Goal: Information Seeking & Learning: Learn about a topic

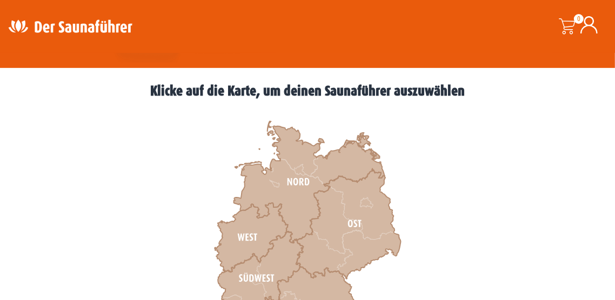
scroll to position [280, 0]
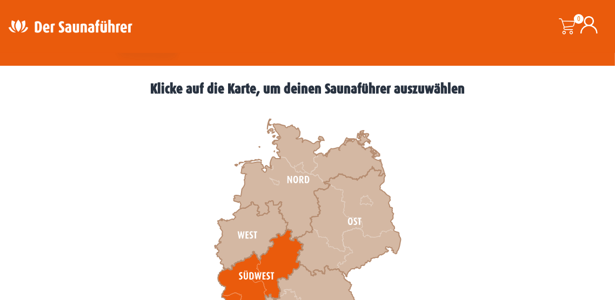
click at [281, 266] on icon at bounding box center [260, 273] width 85 height 86
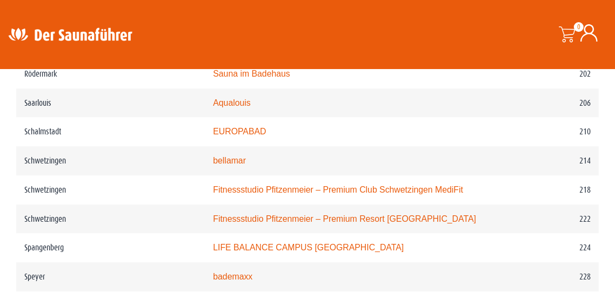
scroll to position [2045, 0]
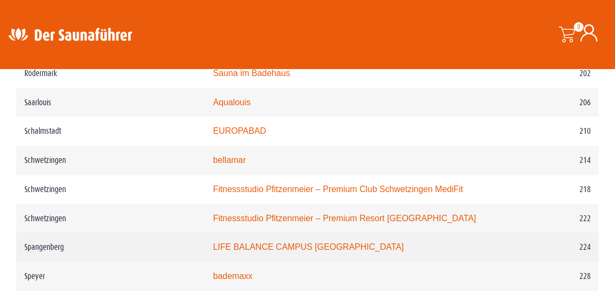
click at [352, 242] on link "LIFE BALANCE CAMPUS Spangenberg" at bounding box center [308, 246] width 191 height 9
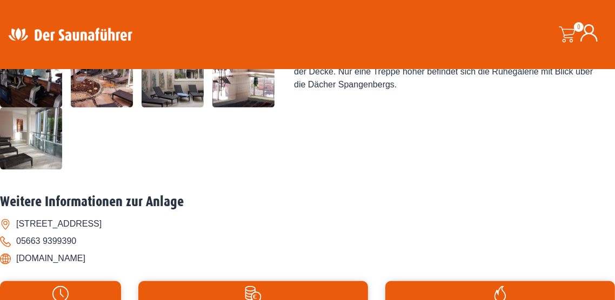
scroll to position [384, 0]
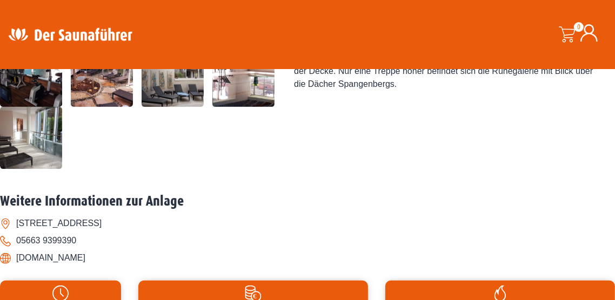
click at [79, 260] on li "[DOMAIN_NAME]" at bounding box center [307, 257] width 615 height 17
click at [79, 262] on li "www.life-balance-campus.de" at bounding box center [307, 257] width 615 height 17
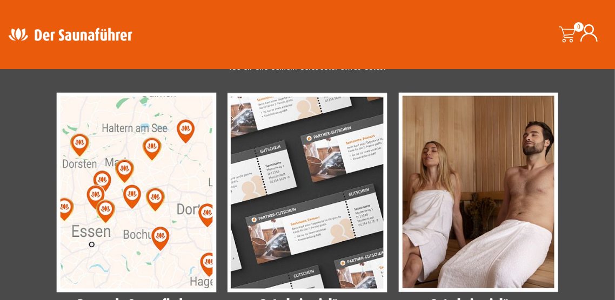
scroll to position [895, 0]
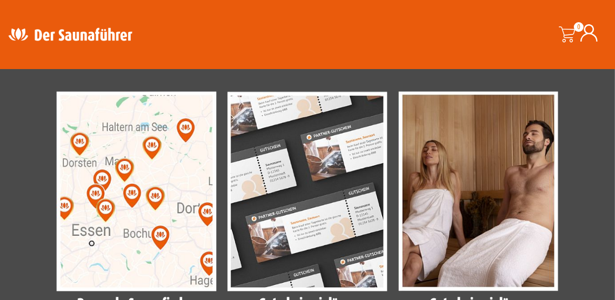
click at [103, 237] on img at bounding box center [136, 192] width 160 height 200
click at [99, 234] on img at bounding box center [136, 192] width 160 height 200
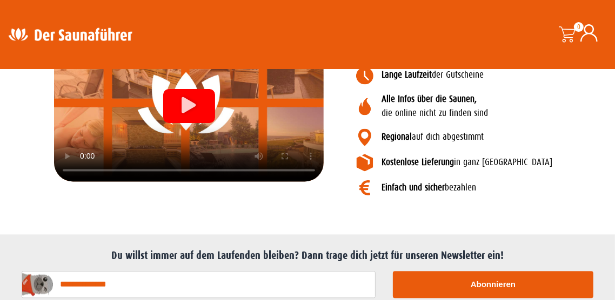
scroll to position [1443, 0]
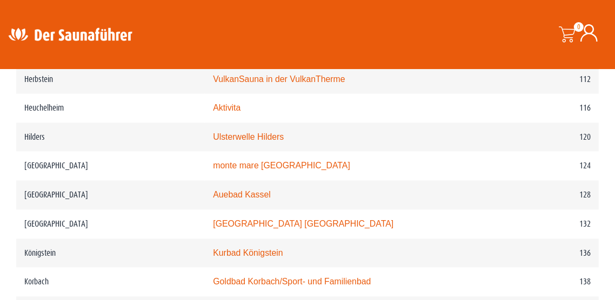
scroll to position [1300, 0]
click at [588, 192] on td "128" at bounding box center [543, 195] width 111 height 29
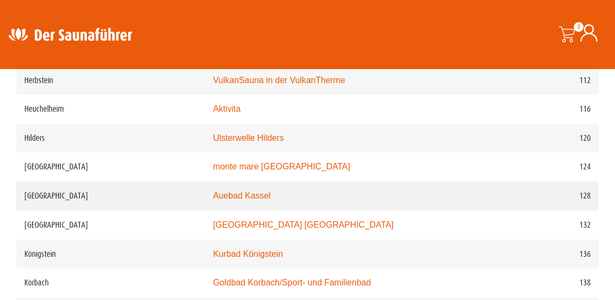
click at [269, 192] on link "Auebad Kassel" at bounding box center [241, 196] width 57 height 9
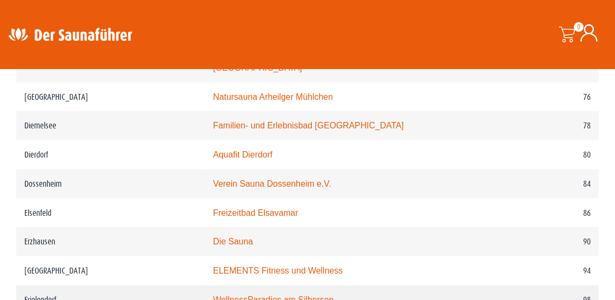
click at [330, 295] on link "WellnessParadies am Silbersee" at bounding box center [273, 299] width 120 height 9
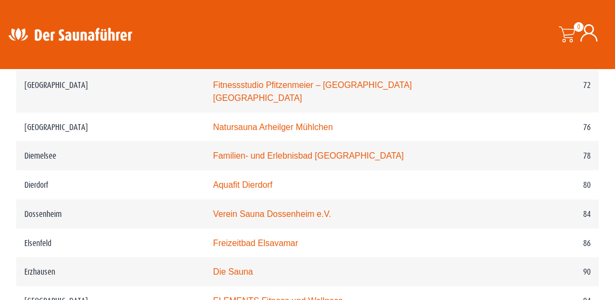
scroll to position [933, 0]
click at [359, 152] on link "Familien- und Erlebnisbad Heringhausen" at bounding box center [308, 156] width 191 height 9
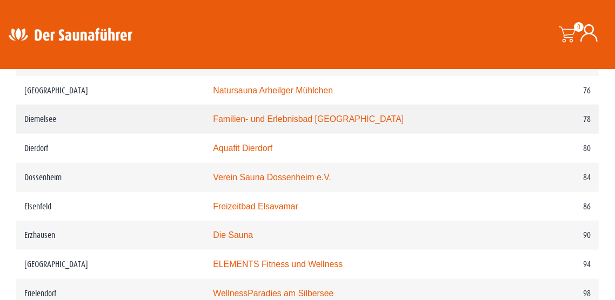
scroll to position [971, 0]
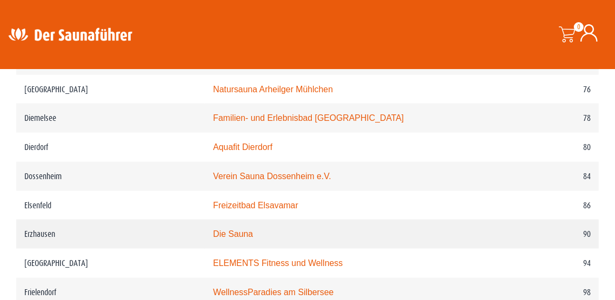
click at [517, 230] on td "90" at bounding box center [543, 234] width 111 height 29
click at [273, 220] on td "Die Sauna" at bounding box center [346, 234] width 282 height 29
click at [36, 225] on td "Erzhausen" at bounding box center [110, 234] width 188 height 29
click at [525, 232] on td "90" at bounding box center [543, 234] width 111 height 29
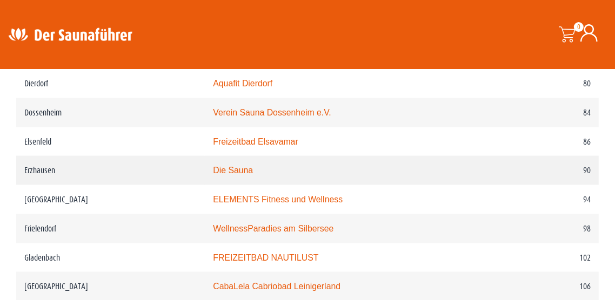
scroll to position [1034, 0]
click at [490, 163] on td "90" at bounding box center [543, 171] width 111 height 29
click at [240, 166] on link "Die Sauna" at bounding box center [233, 170] width 40 height 9
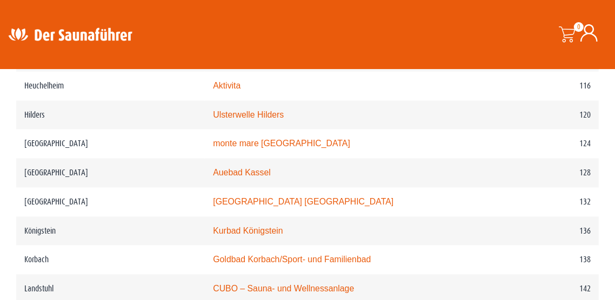
scroll to position [1323, 0]
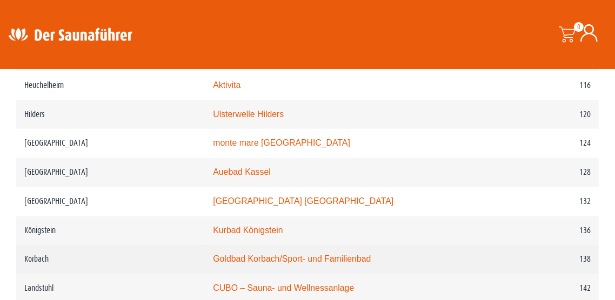
click at [366, 255] on link "Goldbad Korbach/Sport- und Familienbad" at bounding box center [292, 259] width 158 height 9
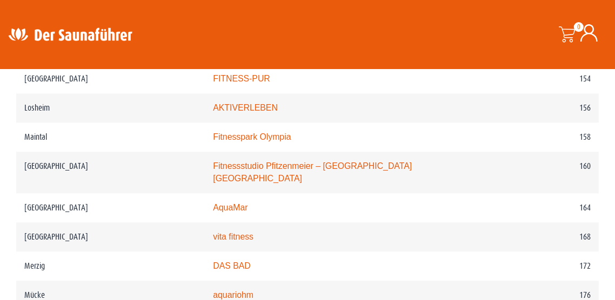
scroll to position [1620, 0]
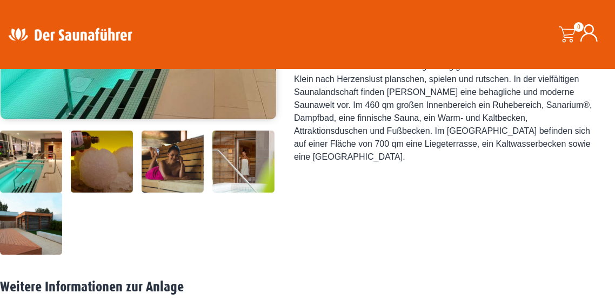
scroll to position [301, 0]
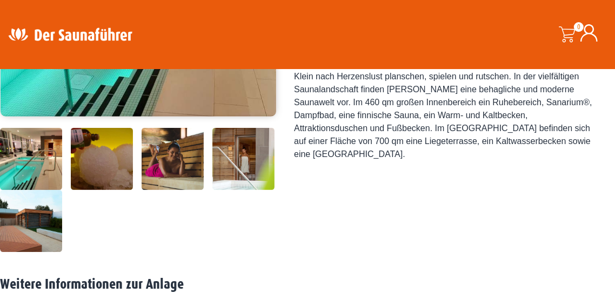
click at [95, 175] on img at bounding box center [102, 159] width 62 height 62
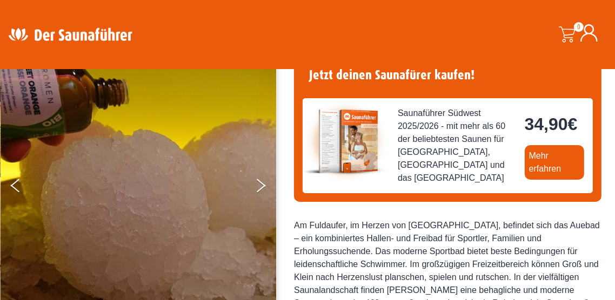
scroll to position [101, 0]
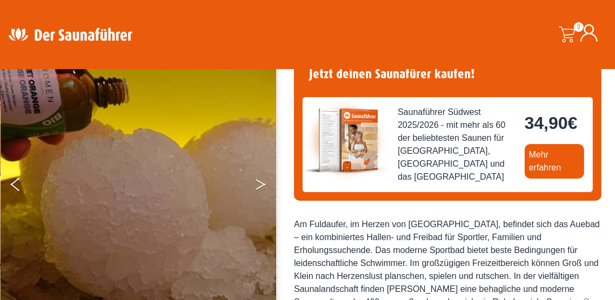
click at [259, 185] on button "Next" at bounding box center [267, 186] width 27 height 27
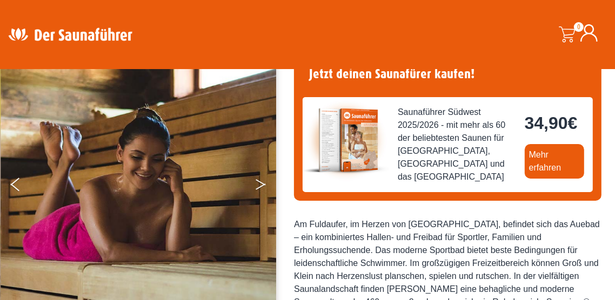
click at [256, 193] on button "Next" at bounding box center [267, 186] width 27 height 27
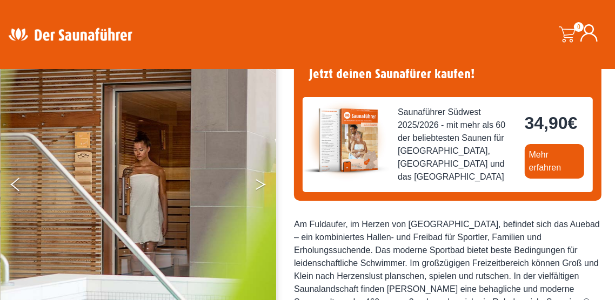
click at [259, 179] on button "Next" at bounding box center [267, 186] width 27 height 27
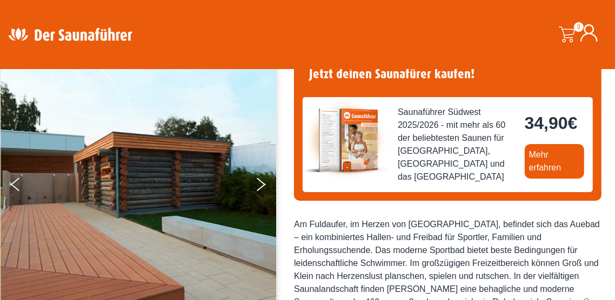
click at [251, 190] on img at bounding box center [139, 184] width 276 height 265
click at [257, 187] on button "Next" at bounding box center [267, 186] width 27 height 27
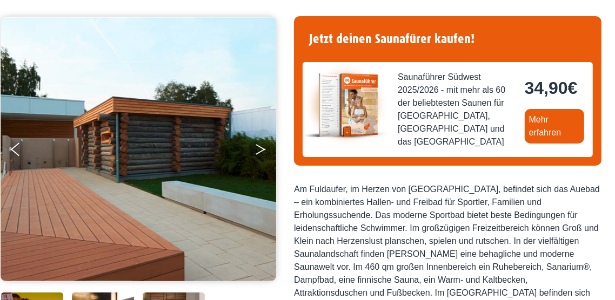
scroll to position [0, 0]
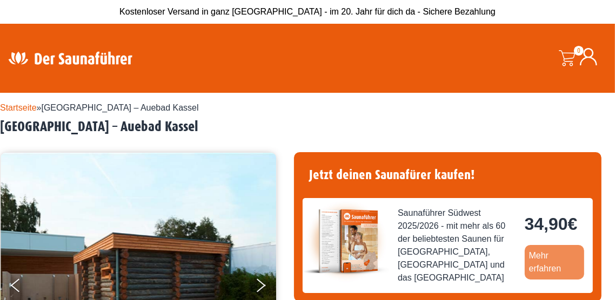
click at [552, 265] on link "Mehr erfahren" at bounding box center [553, 262] width 59 height 35
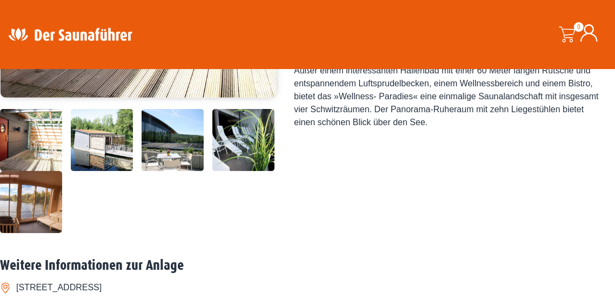
scroll to position [319, 0]
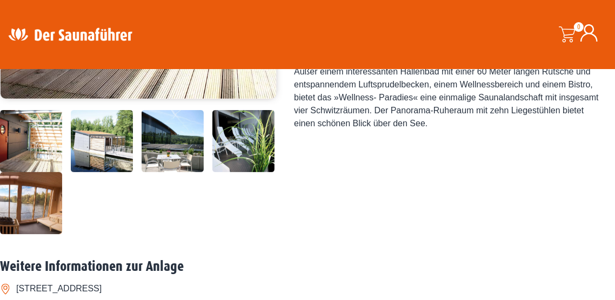
click at [31, 199] on img at bounding box center [31, 203] width 62 height 62
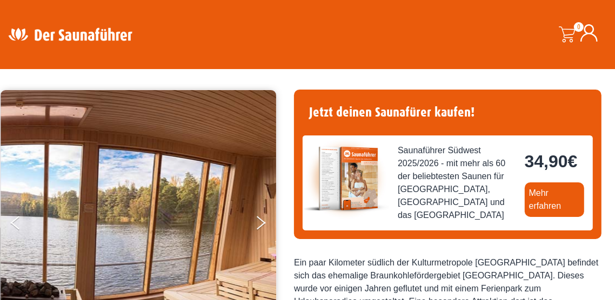
scroll to position [52, 0]
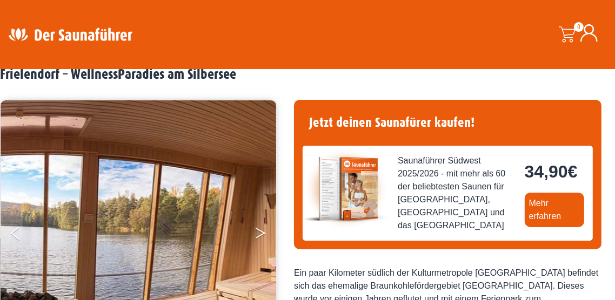
click at [259, 241] on button "Next" at bounding box center [267, 235] width 27 height 27
click at [260, 235] on icon "Next" at bounding box center [260, 235] width 10 height 6
click at [259, 231] on button "Next" at bounding box center [267, 235] width 27 height 27
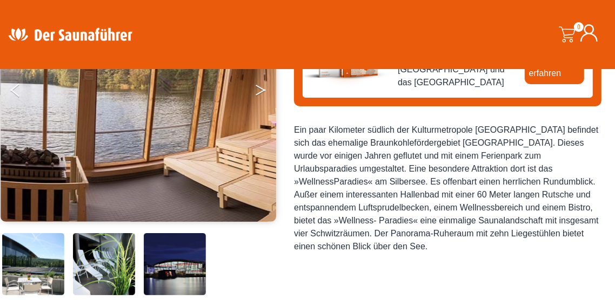
scroll to position [196, 0]
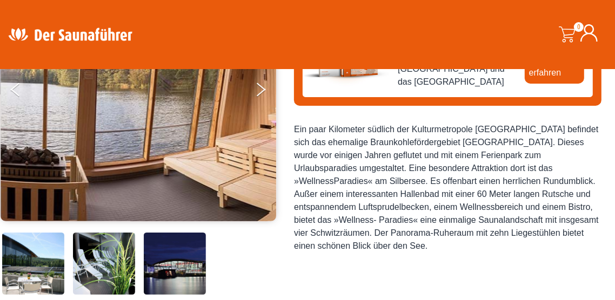
click at [191, 259] on img at bounding box center [175, 264] width 62 height 62
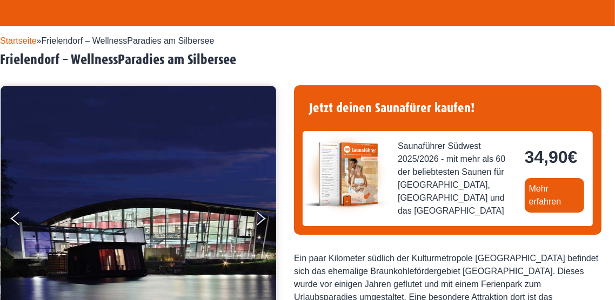
scroll to position [0, 0]
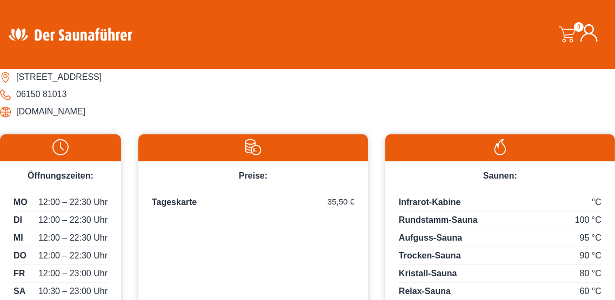
scroll to position [529, 0]
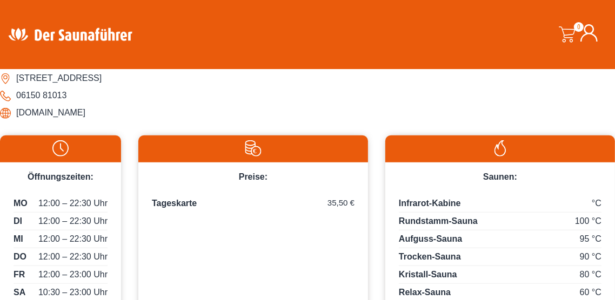
click at [54, 117] on li "www.diesauna.de" at bounding box center [307, 112] width 615 height 17
click at [42, 112] on li "www.diesauna.de" at bounding box center [307, 112] width 615 height 17
click at [51, 116] on li "www.diesauna.de" at bounding box center [307, 112] width 615 height 17
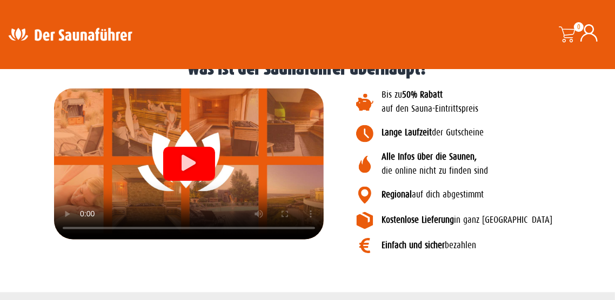
scroll to position [1443, 0]
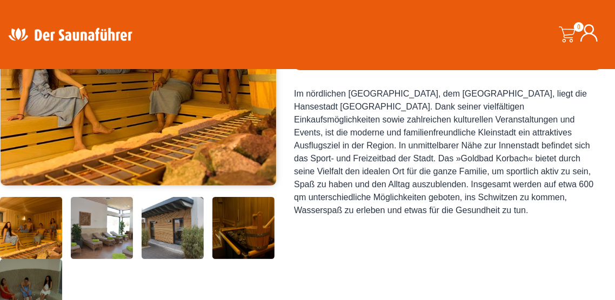
scroll to position [231, 0]
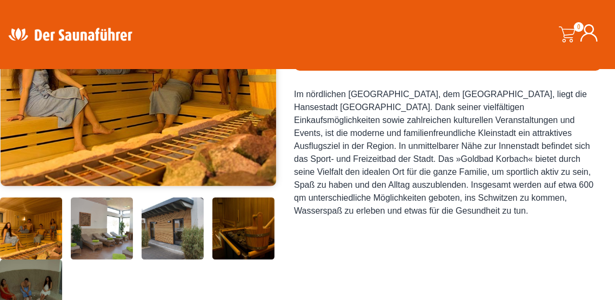
click at [98, 235] on img at bounding box center [102, 229] width 62 height 62
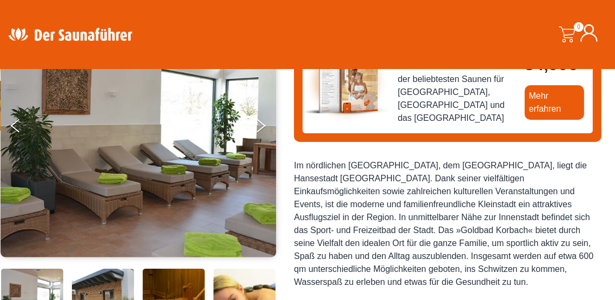
scroll to position [158, 0]
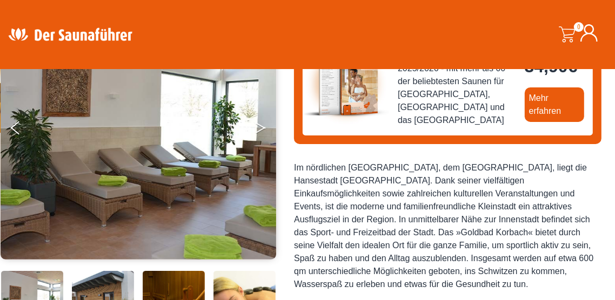
click at [259, 131] on icon "Next" at bounding box center [260, 130] width 10 height 6
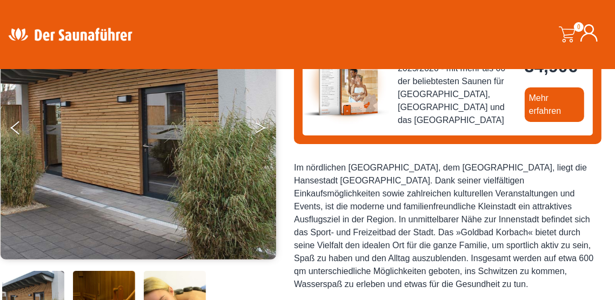
click at [260, 129] on icon "Next" at bounding box center [260, 130] width 10 height 6
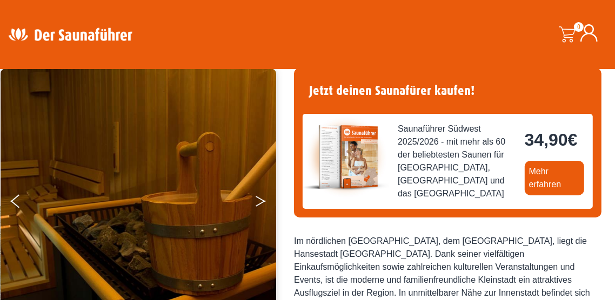
scroll to position [84, 0]
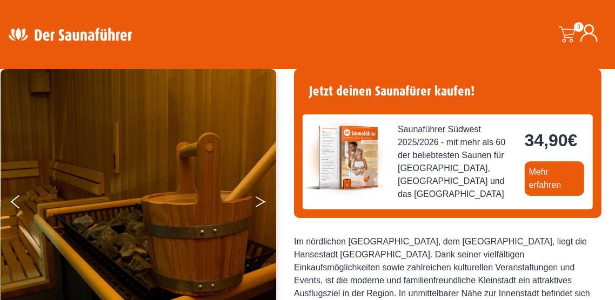
click at [259, 206] on button "Next" at bounding box center [267, 204] width 27 height 27
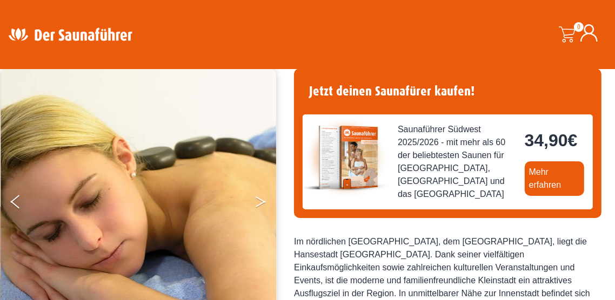
click at [264, 197] on button "Next" at bounding box center [267, 204] width 27 height 27
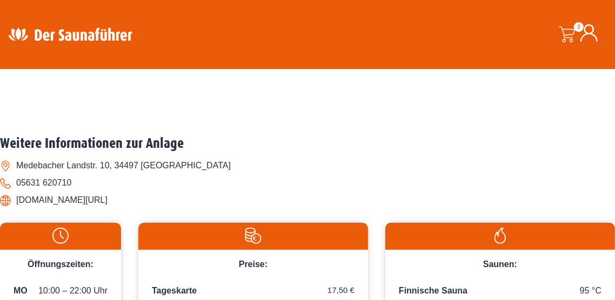
scroll to position [505, 0]
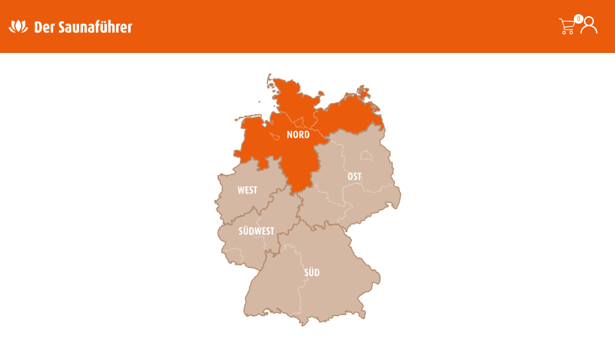
click at [307, 165] on icon at bounding box center [309, 135] width 151 height 122
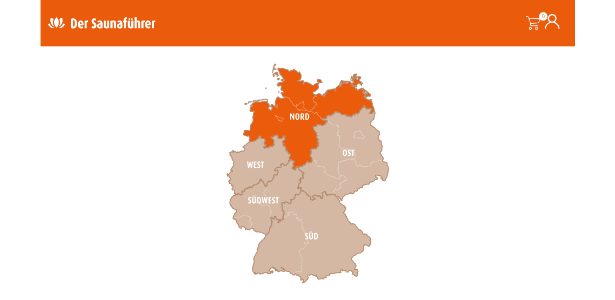
scroll to position [370, 0]
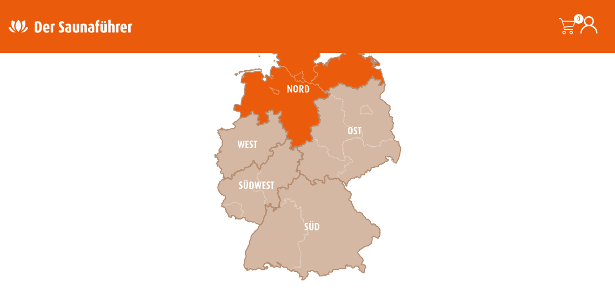
click at [296, 106] on icon at bounding box center [309, 90] width 151 height 122
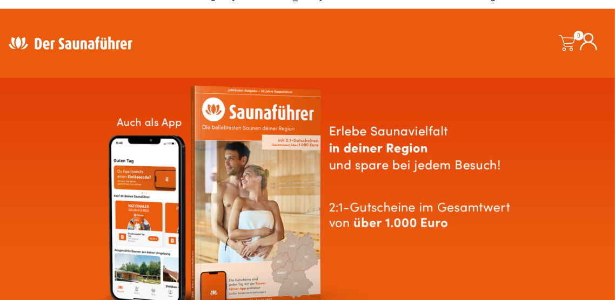
scroll to position [0, 0]
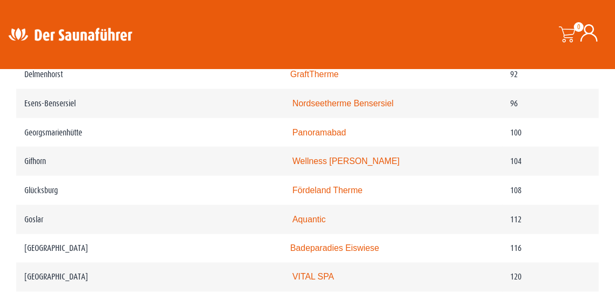
scroll to position [1160, 0]
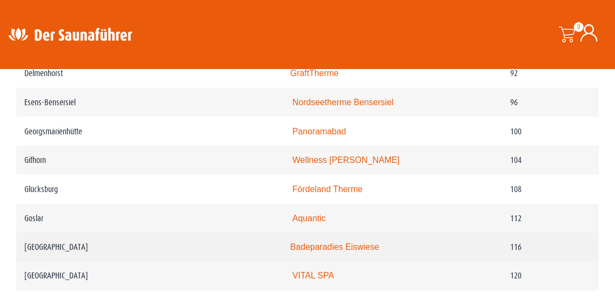
click at [379, 250] on link "Badeparadies Eiswiese" at bounding box center [334, 247] width 89 height 9
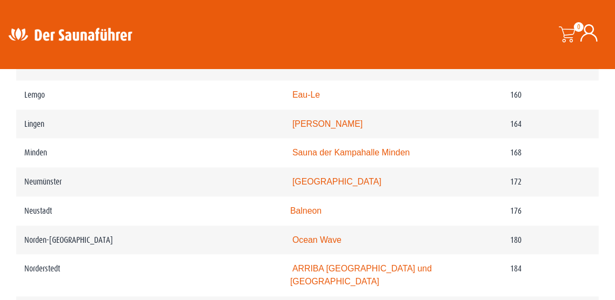
scroll to position [1662, 0]
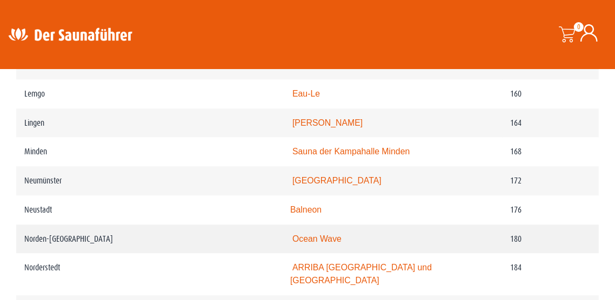
click at [334, 244] on link "Ocean Wave" at bounding box center [316, 238] width 49 height 9
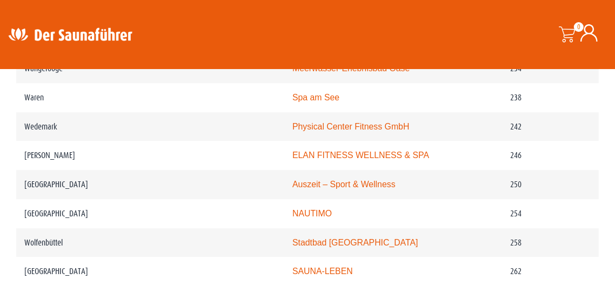
scroll to position [2252, 0]
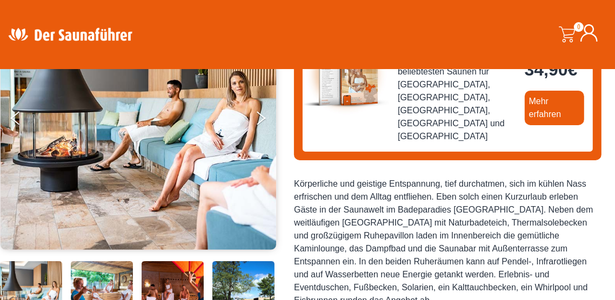
scroll to position [168, 0]
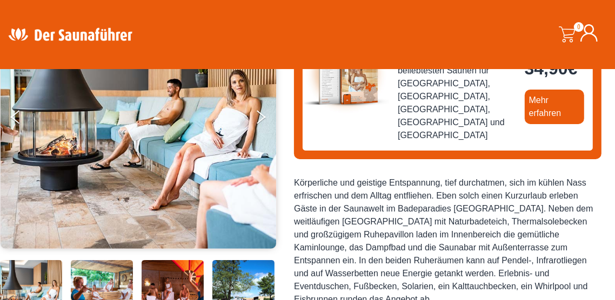
click at [111, 283] on img at bounding box center [102, 291] width 62 height 62
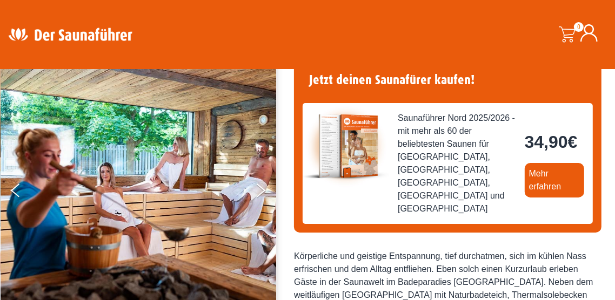
scroll to position [90, 0]
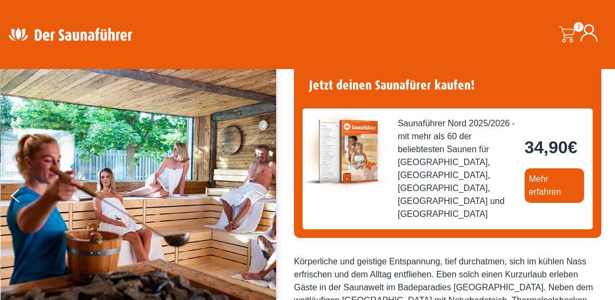
click at [259, 197] on button "Next" at bounding box center [267, 198] width 27 height 27
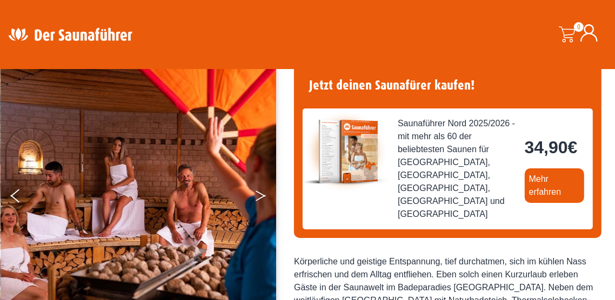
click at [258, 197] on button "Next" at bounding box center [267, 198] width 27 height 27
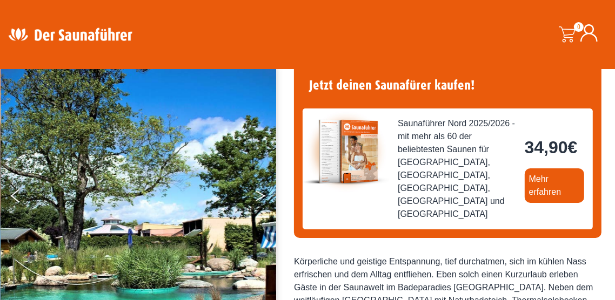
click at [255, 201] on button "Next" at bounding box center [267, 198] width 27 height 27
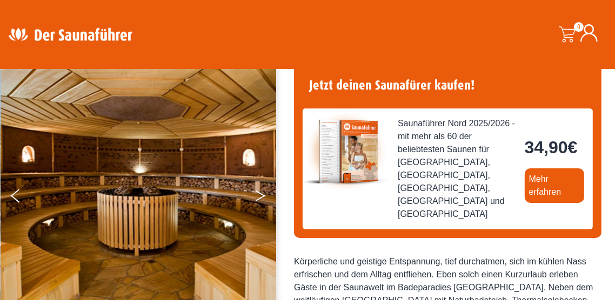
click at [254, 201] on button "Next" at bounding box center [267, 198] width 27 height 27
click at [261, 198] on button "Next" at bounding box center [267, 198] width 27 height 27
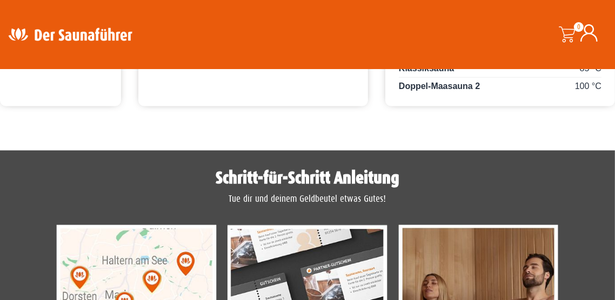
scroll to position [773, 0]
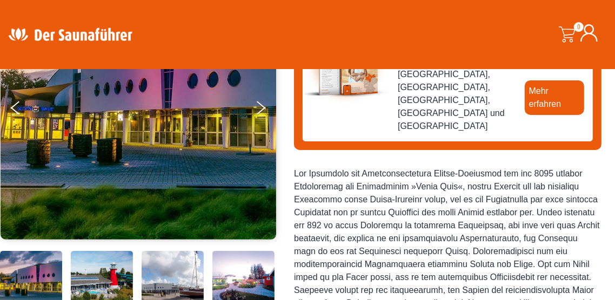
scroll to position [166, 0]
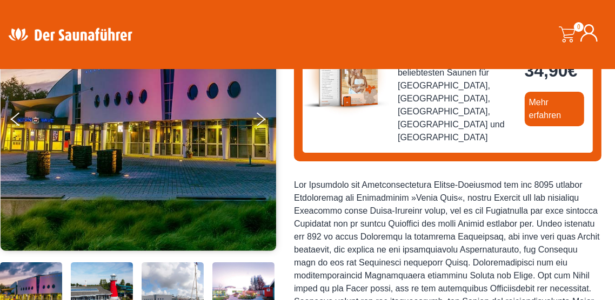
click at [106, 288] on img at bounding box center [102, 293] width 62 height 62
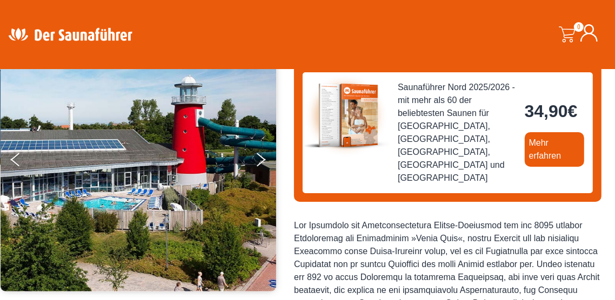
scroll to position [123, 0]
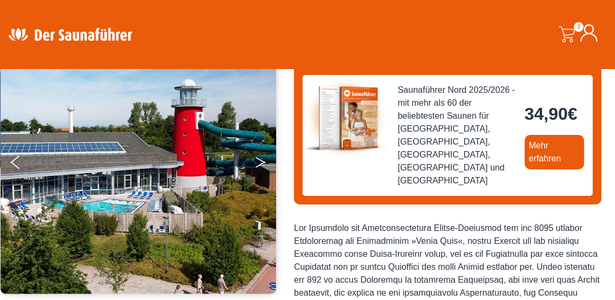
click at [262, 170] on button "Next" at bounding box center [267, 164] width 27 height 27
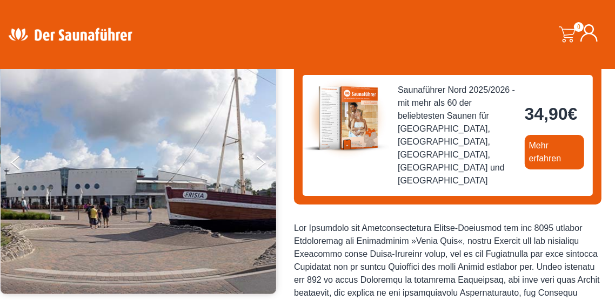
click at [253, 163] on img at bounding box center [139, 162] width 276 height 265
click at [258, 164] on button "Next" at bounding box center [267, 164] width 27 height 27
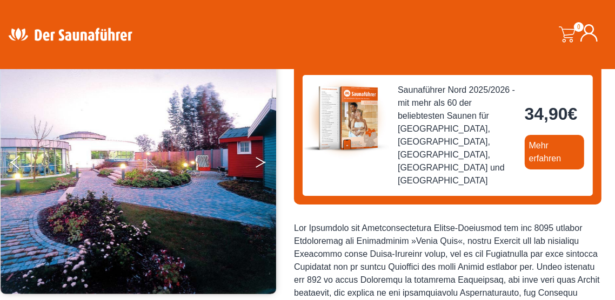
click at [260, 164] on icon "Next" at bounding box center [260, 164] width 10 height 6
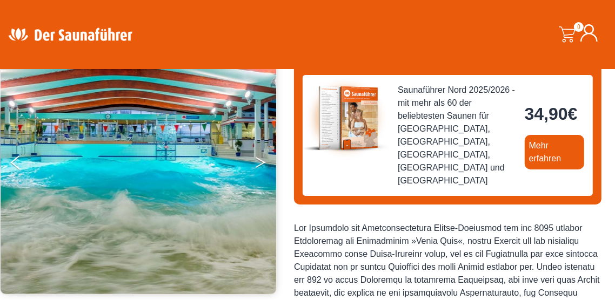
click at [258, 166] on icon "Next" at bounding box center [260, 164] width 10 height 6
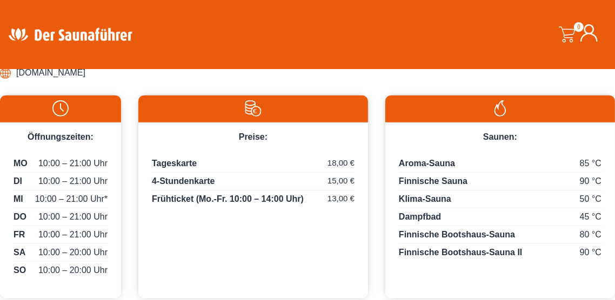
scroll to position [570, 0]
